Goal: Check status: Check status

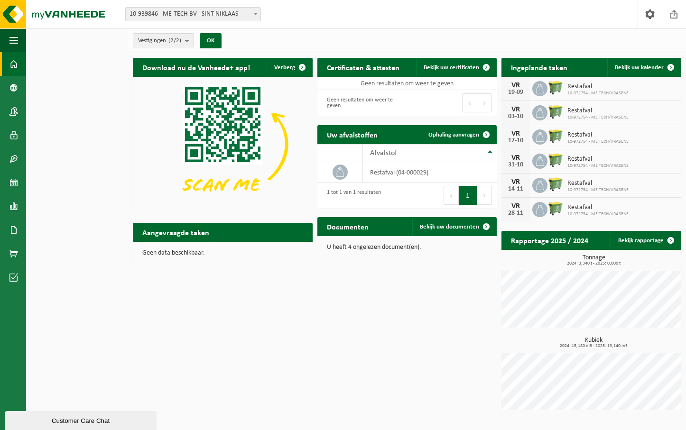
click at [215, 12] on span "10-939846 - ME-TECH BV - SINT-NIKLAAS" at bounding box center [193, 14] width 135 height 13
click at [665, 11] on link "Afmelden" at bounding box center [674, 14] width 24 height 28
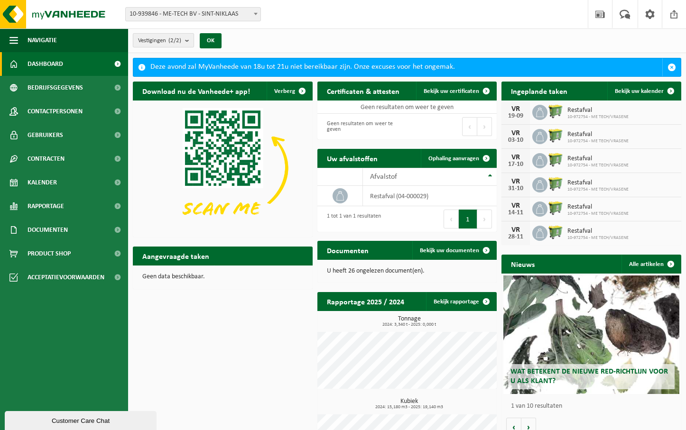
click at [170, 38] on span "Vestigingen (2/2)" at bounding box center [159, 41] width 43 height 14
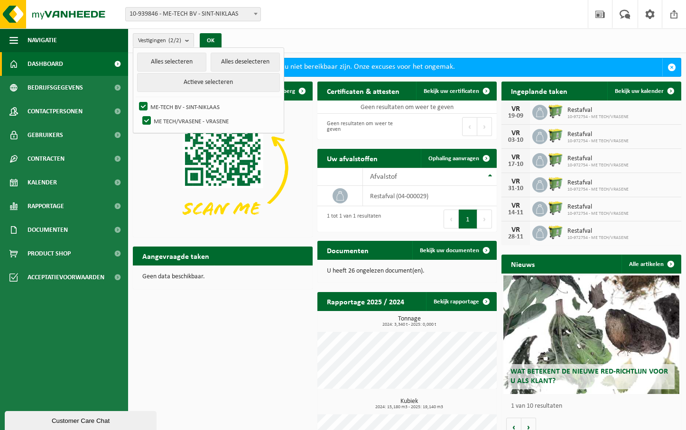
click at [190, 23] on div "Vestiging: 10-939846 - ME-TECH BV - SINT-NIKLAAS 10-972754 - ME TECH/VRASENE - …" at bounding box center [343, 14] width 686 height 29
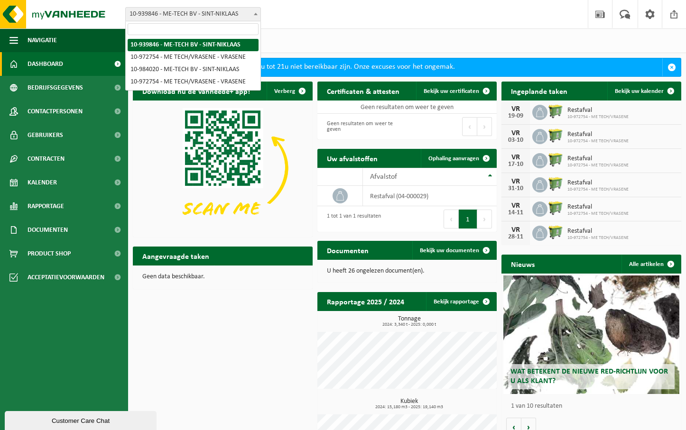
click at [191, 18] on span "10-939846 - ME-TECH BV - SINT-NIKLAAS" at bounding box center [193, 14] width 135 height 13
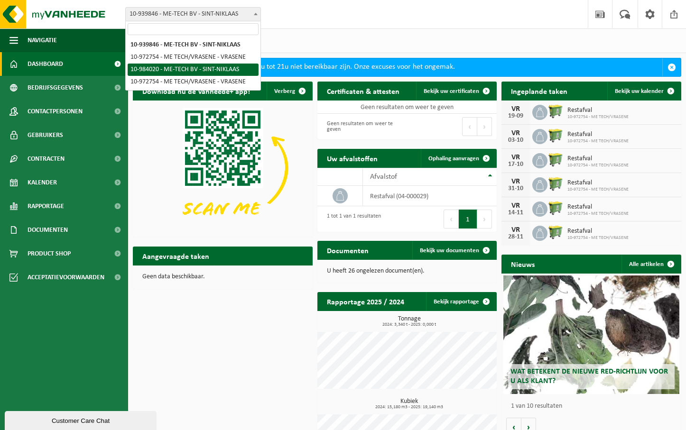
select select "163587"
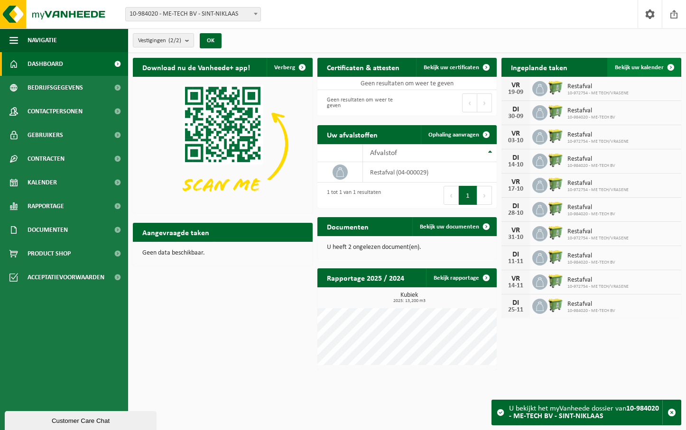
click at [633, 66] on span "Bekijk uw kalender" at bounding box center [639, 68] width 49 height 6
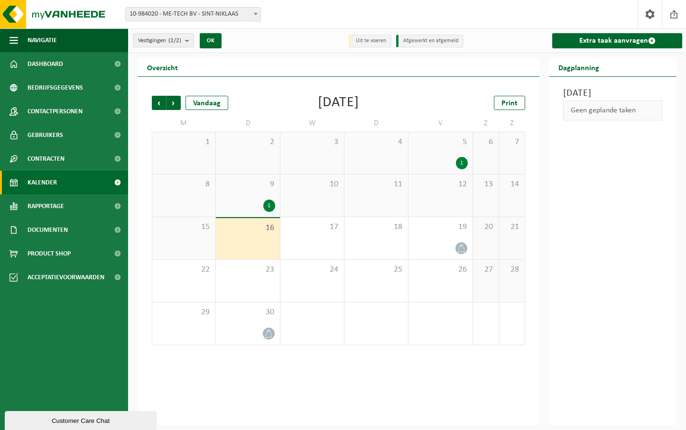
click at [265, 196] on div "9 1" at bounding box center [248, 196] width 64 height 42
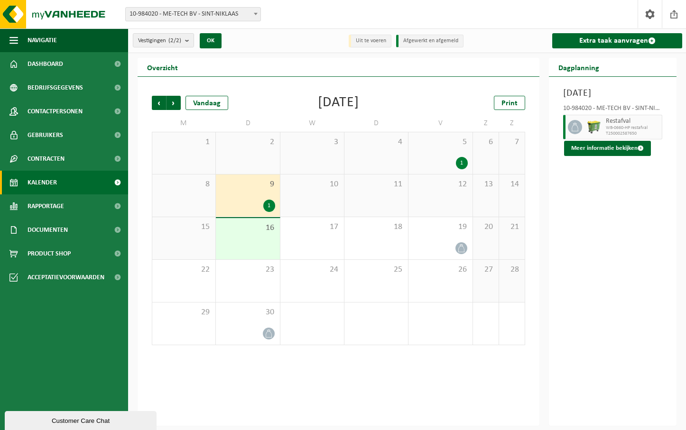
click at [506, 13] on div "Vestiging: 10-939846 - ME-TECH BV - SINT-NIKLAAS 10-972754 - ME TECH/VRASENE - …" at bounding box center [343, 14] width 686 height 29
